Goal: Transaction & Acquisition: Purchase product/service

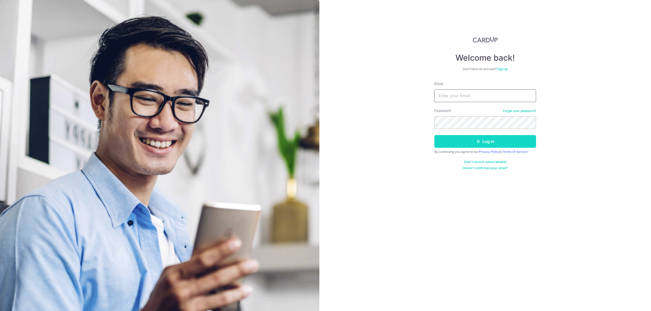
type input "[EMAIL_ADDRESS][DOMAIN_NAME]"
click at [472, 144] on button "Log in" at bounding box center [485, 141] width 102 height 13
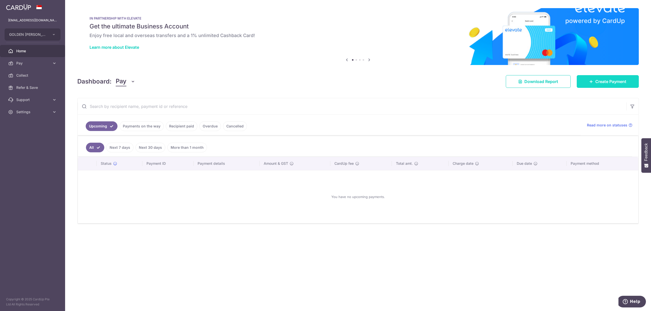
click at [602, 84] on span "Create Payment" at bounding box center [610, 82] width 31 height 6
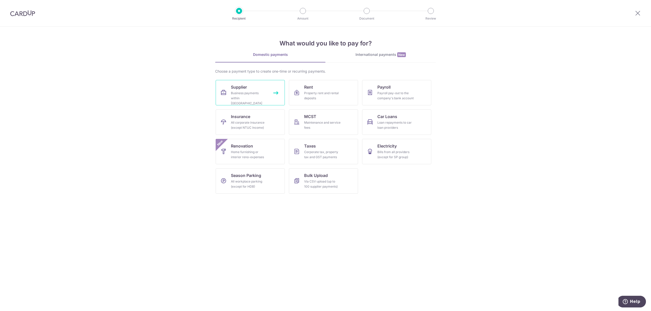
click at [261, 93] on div "Business payments within Singapore" at bounding box center [249, 98] width 37 height 15
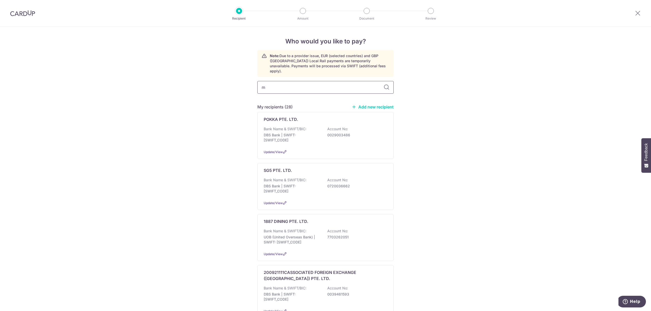
type input "ma"
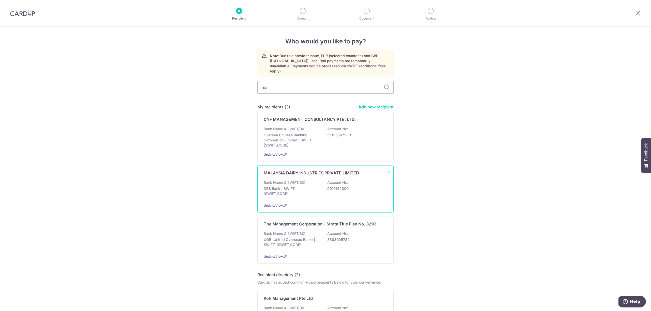
click at [328, 180] on p "Account No:" at bounding box center [337, 182] width 21 height 5
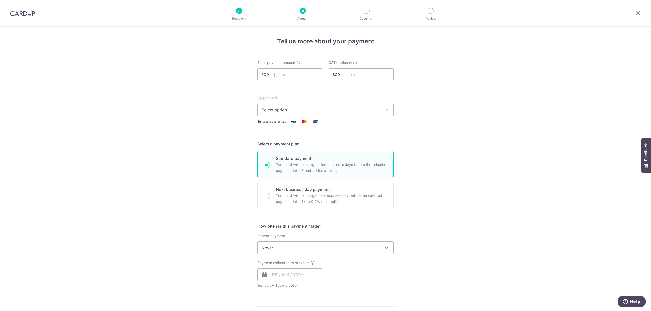
drag, startPoint x: 253, startPoint y: 308, endPoint x: 252, endPoint y: 311, distance: 3.2
click at [253, 308] on div "Tell us more about your payment Enter payment amount SGD GST (optional) SGD Sel…" at bounding box center [325, 274] width 651 height 494
click at [302, 59] on div "Tell us more about your payment Enter payment amount SGD GST (optional) SGD Sel…" at bounding box center [325, 267] width 136 height 460
click at [301, 76] on input "text" at bounding box center [289, 74] width 65 height 13
type input "3,438.00"
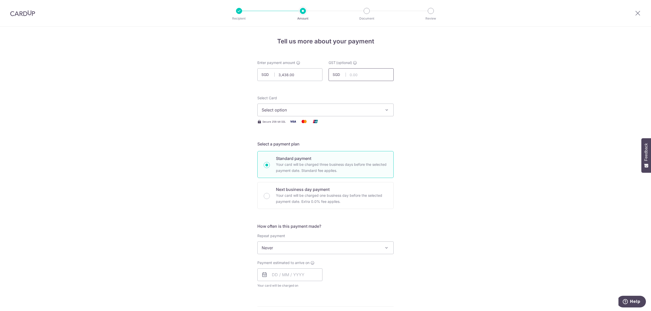
click at [359, 81] on form "Enter payment amount SGD 3,438.00 3438.00 GST (optional) SGD Select Card Select…" at bounding box center [325, 278] width 136 height 437
click at [361, 76] on input "text" at bounding box center [360, 74] width 65 height 13
type input "309.42"
click at [328, 111] on span "Select option" at bounding box center [321, 110] width 118 height 6
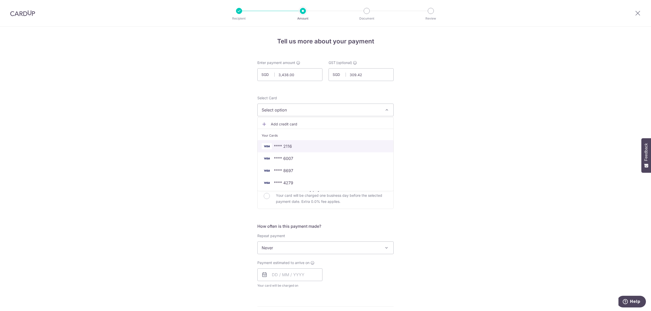
click at [305, 146] on span "**** 2116" at bounding box center [326, 146] width 128 height 6
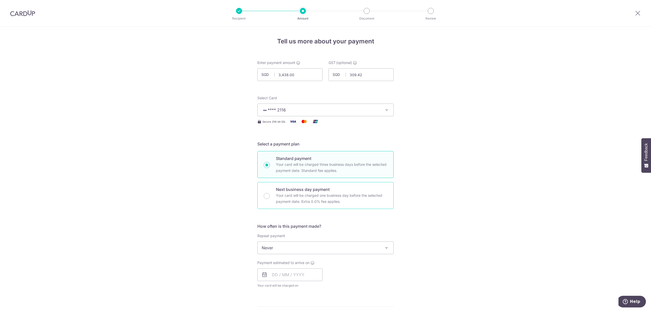
click at [344, 194] on p "Your card will be charged one business day before the selected payment date. Ex…" at bounding box center [331, 199] width 111 height 12
click at [270, 194] on input "Next business day payment Your card will be charged one business day before the…" at bounding box center [267, 196] width 6 height 6
radio input "false"
radio input "true"
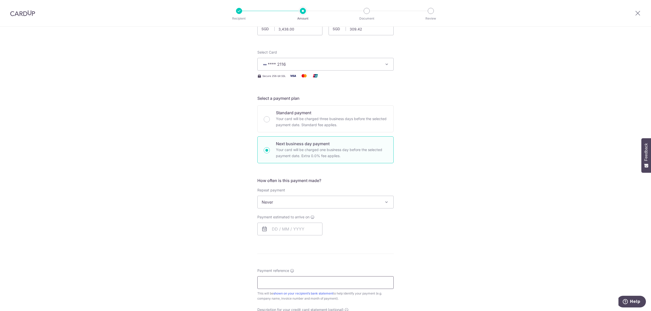
scroll to position [136, 0]
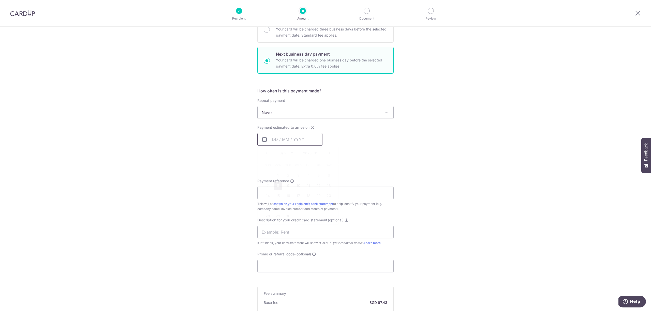
click at [265, 134] on input "text" at bounding box center [289, 139] width 65 height 13
click at [277, 185] on link "8" at bounding box center [278, 186] width 8 height 8
type input "[DATE]"
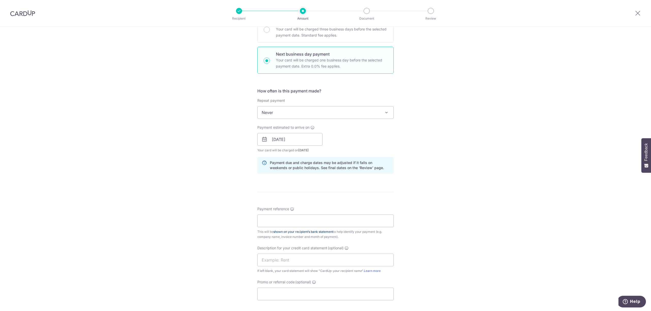
scroll to position [169, 0]
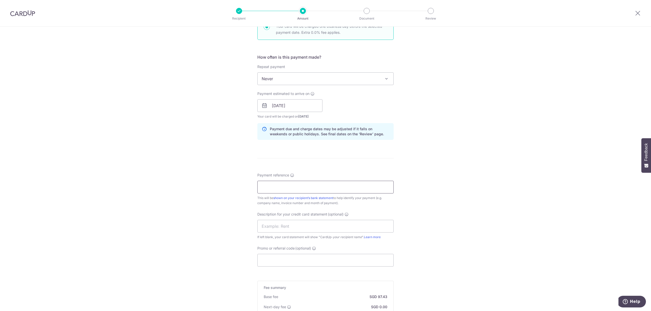
click at [321, 190] on input "Payment reference" at bounding box center [325, 187] width 136 height 13
type input "014611917"
click at [285, 257] on input "Promo or referral code (optional)" at bounding box center [325, 260] width 136 height 13
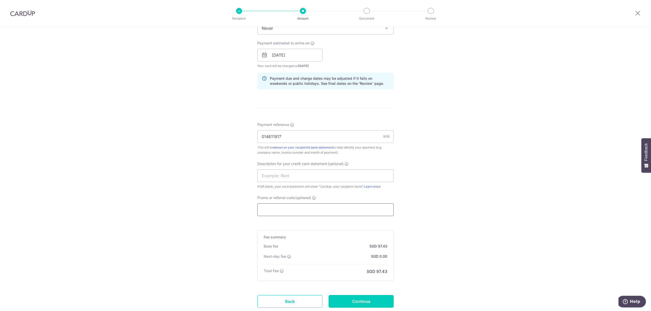
scroll to position [256, 0]
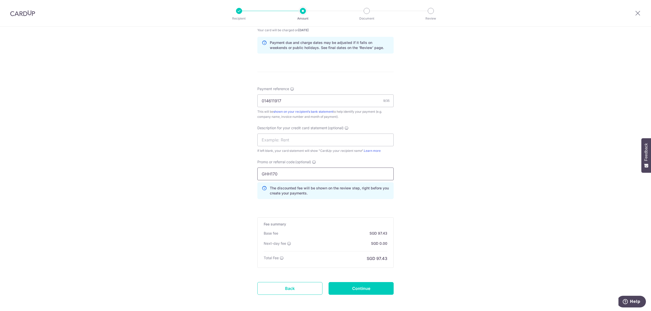
type input "GHH170"
click at [366, 282] on form "Enter payment amount SGD 3,438.00 3438.00 GST (optional) SGD 309.42 309.42 Sele…" at bounding box center [325, 56] width 136 height 505
click at [367, 283] on form "Enter payment amount SGD 3,438.00 3438.00 GST (optional) SGD 309.42 309.42 Sele…" at bounding box center [325, 56] width 136 height 505
click at [373, 289] on input "Continue" at bounding box center [360, 288] width 65 height 13
type input "Create Schedule"
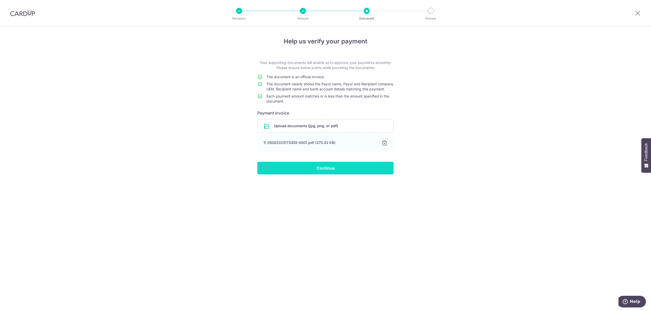
click at [344, 175] on input "Continue" at bounding box center [325, 168] width 136 height 13
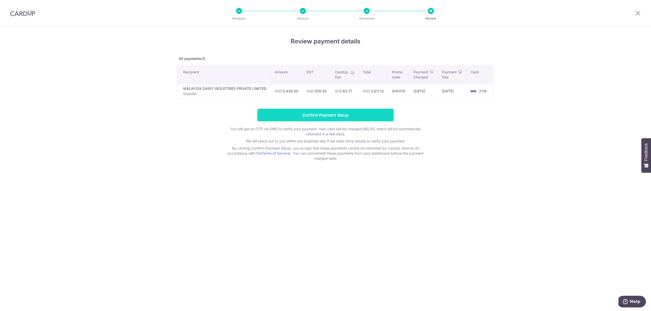
click at [362, 116] on input "Confirm Payment Setup" at bounding box center [325, 115] width 136 height 13
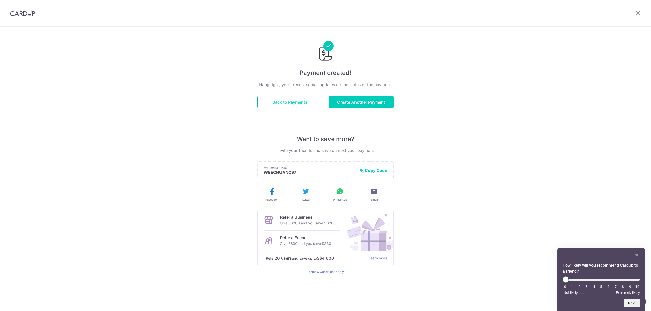
click at [306, 98] on button "Back to Payments" at bounding box center [289, 102] width 65 height 13
